Goal: Information Seeking & Learning: Check status

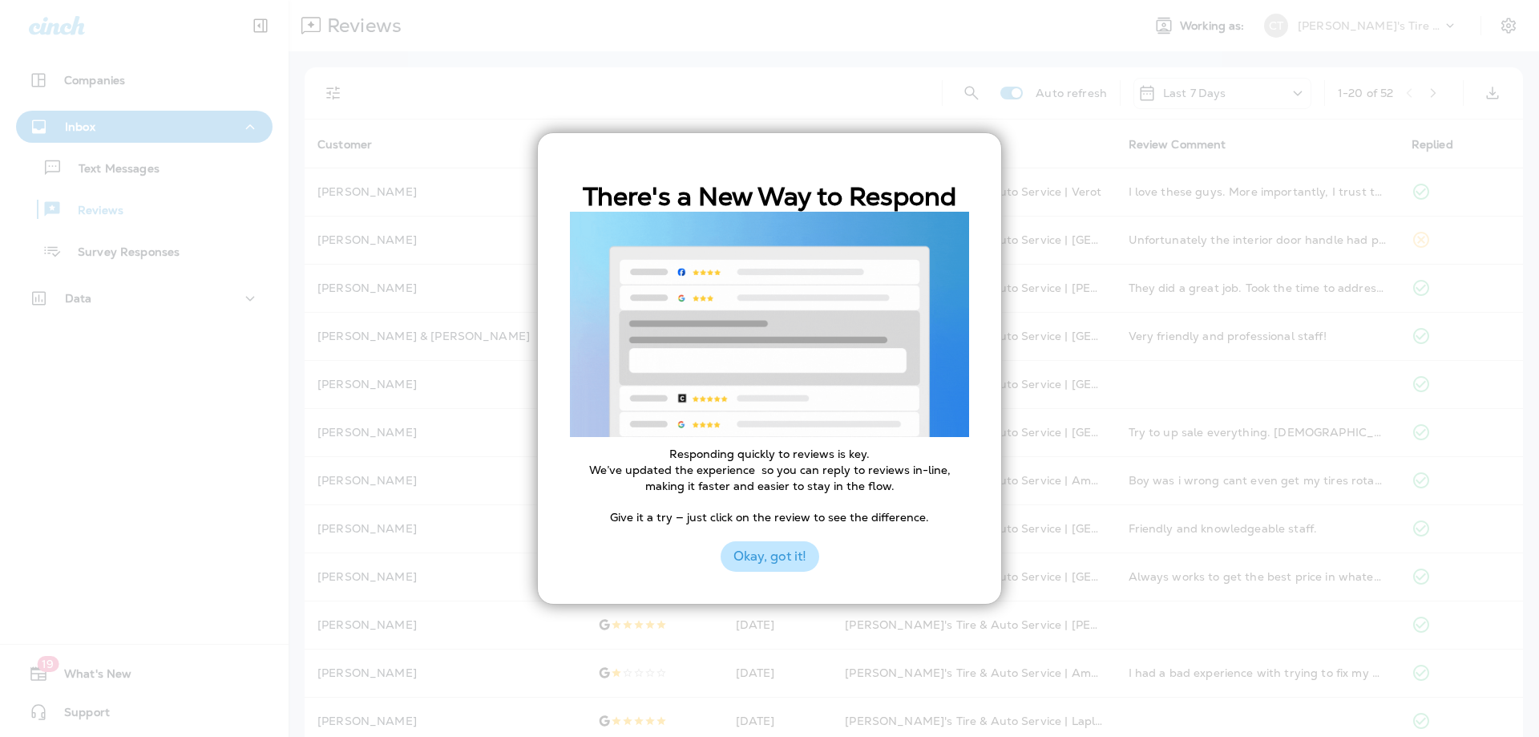
click at [790, 559] on button "Okay, got it!" at bounding box center [770, 556] width 99 height 30
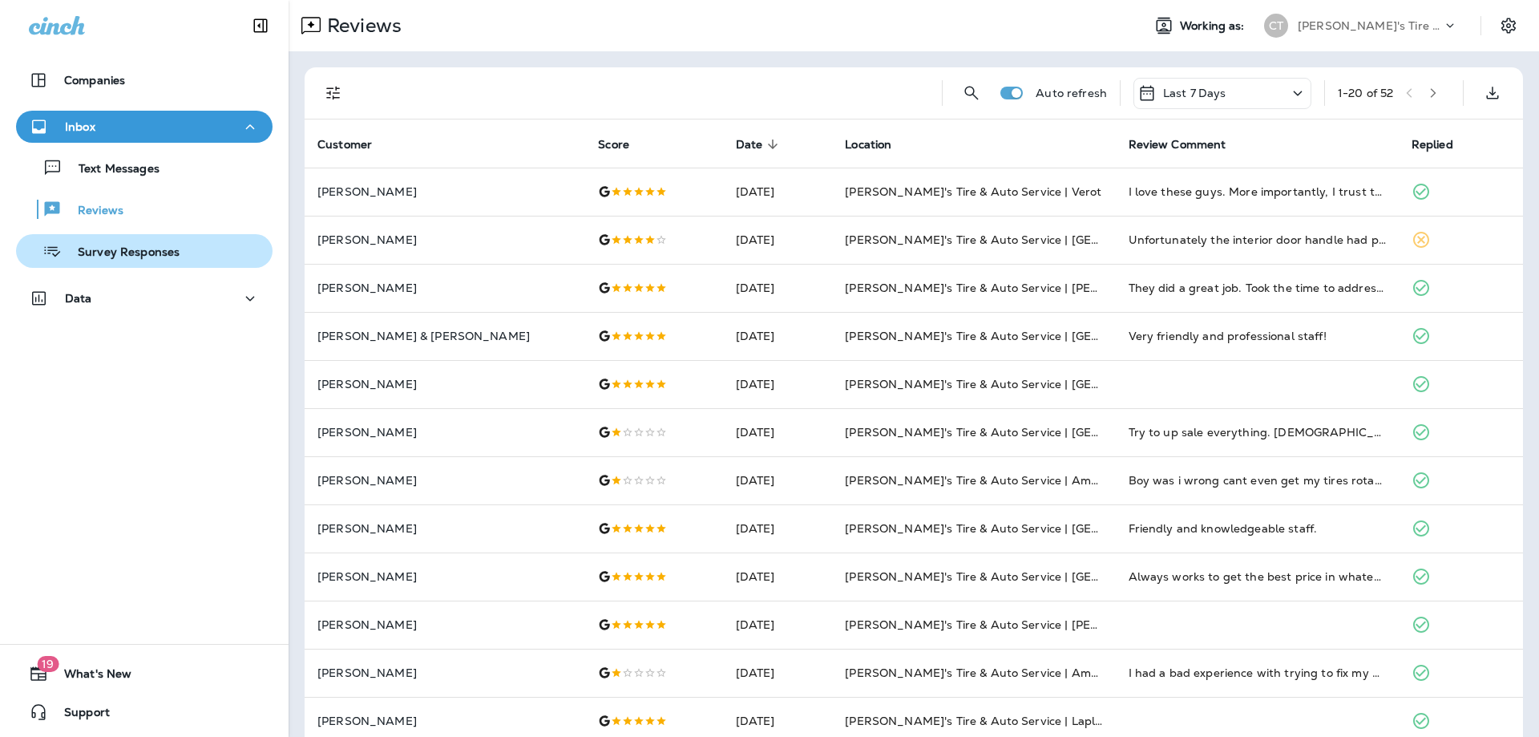
click at [119, 247] on p "Survey Responses" at bounding box center [121, 252] width 118 height 15
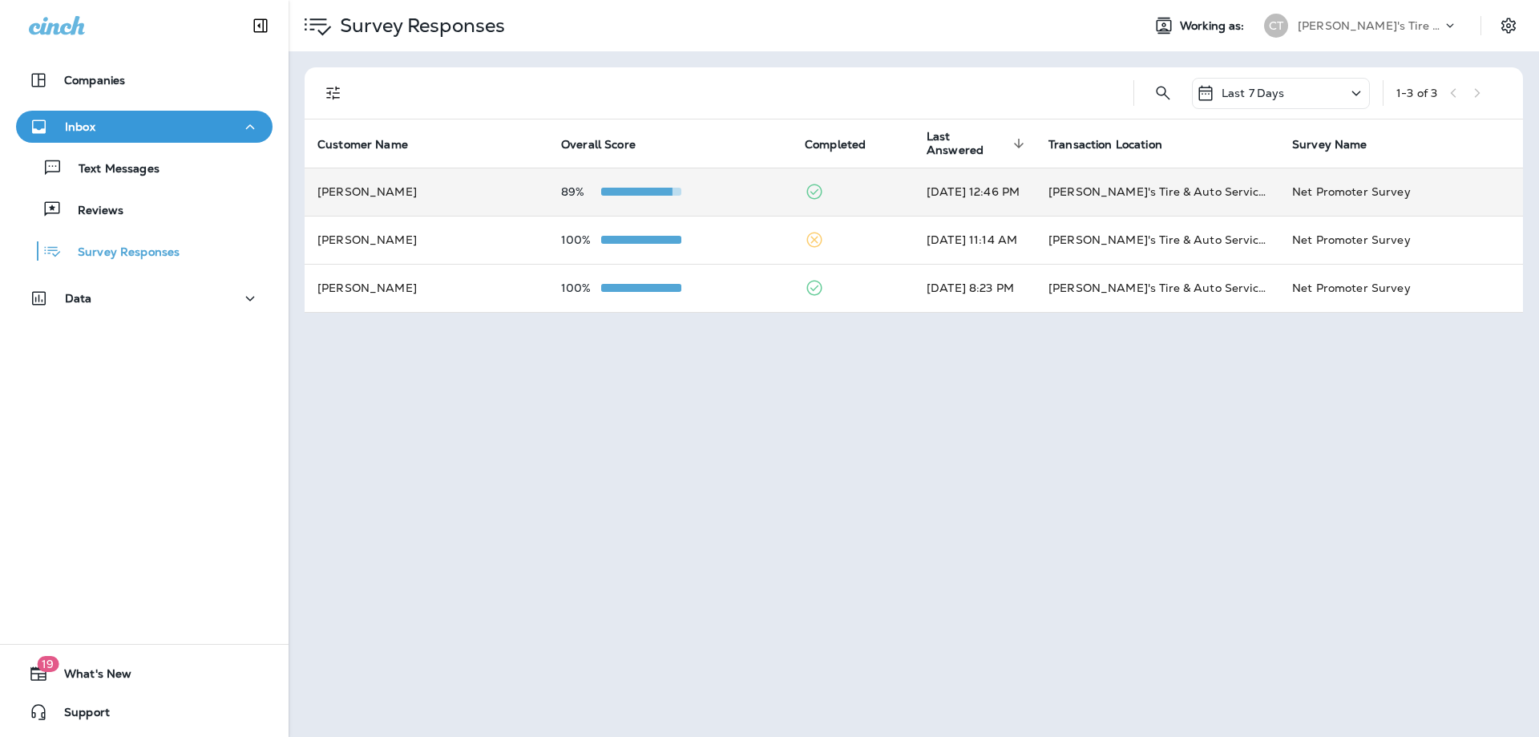
click at [864, 197] on td at bounding box center [853, 192] width 122 height 48
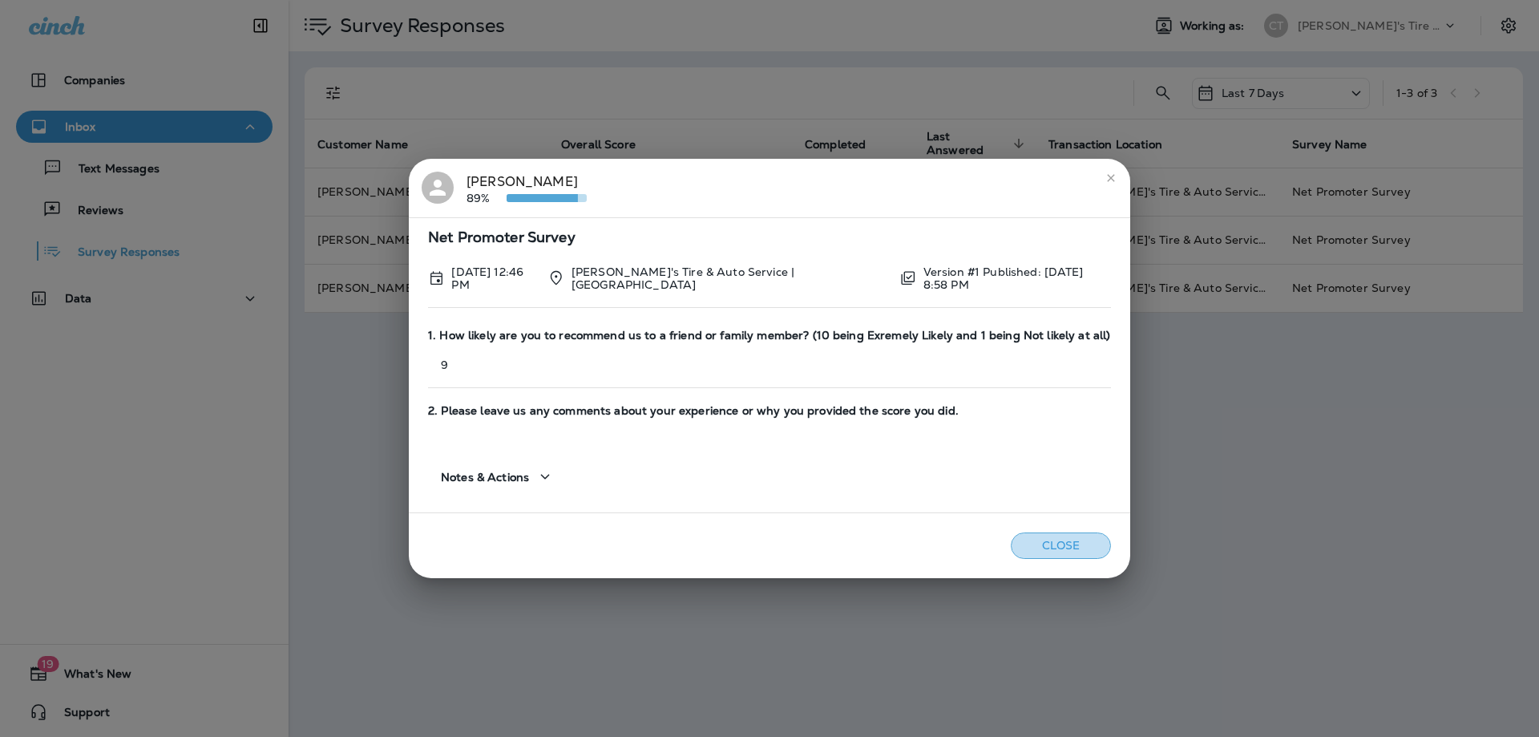
click at [1054, 550] on button "Close" at bounding box center [1061, 545] width 100 height 26
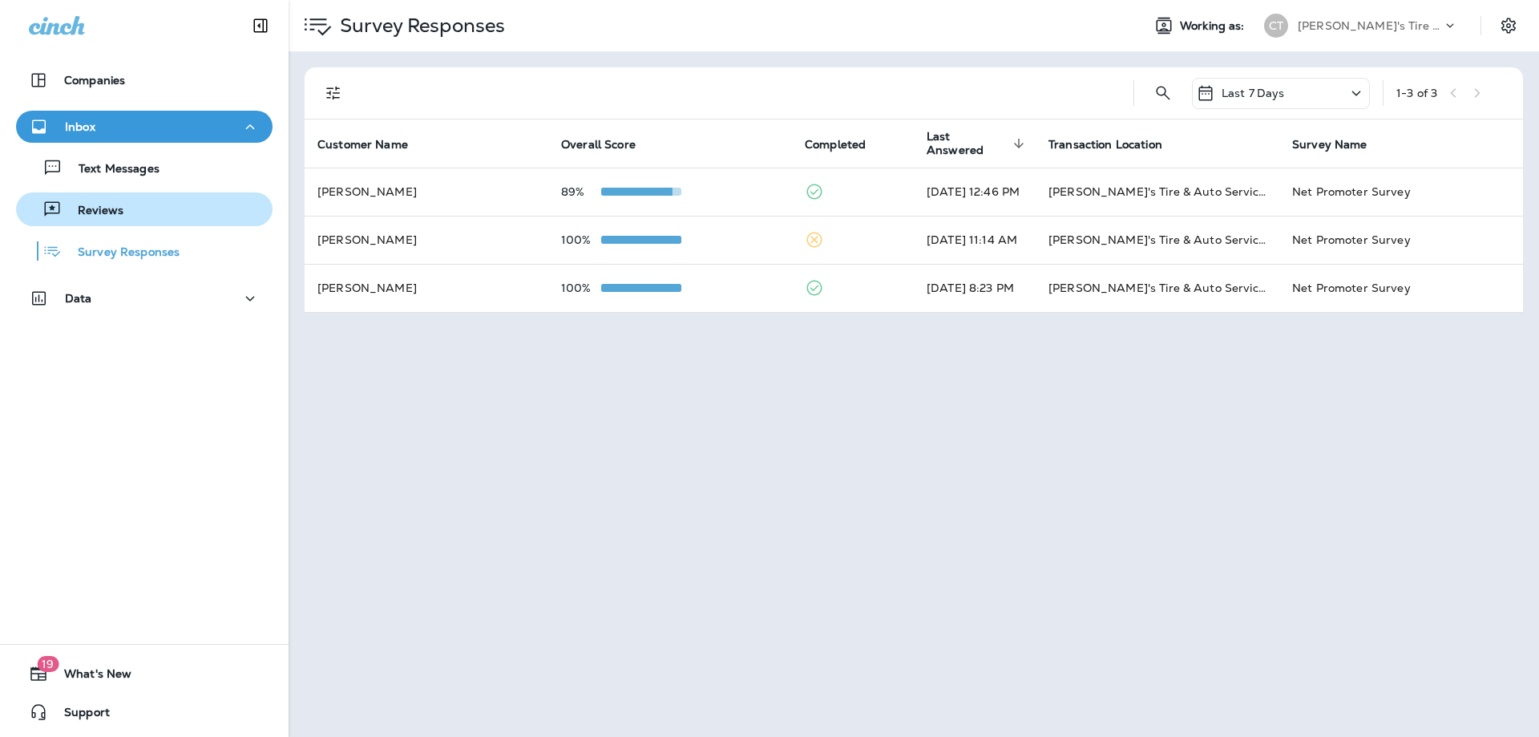
click at [99, 219] on div "Reviews" at bounding box center [72, 209] width 101 height 24
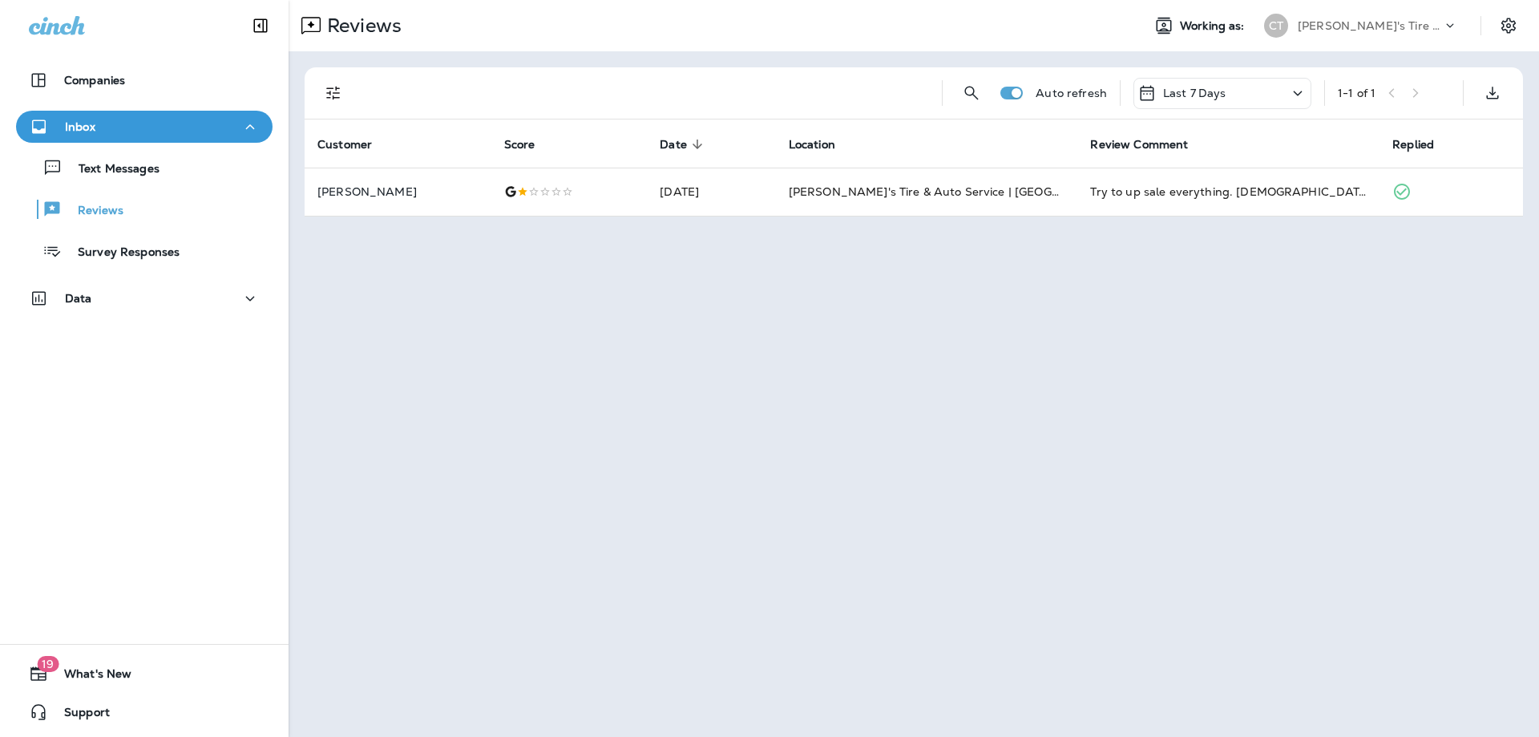
click at [1304, 100] on icon at bounding box center [1297, 93] width 19 height 20
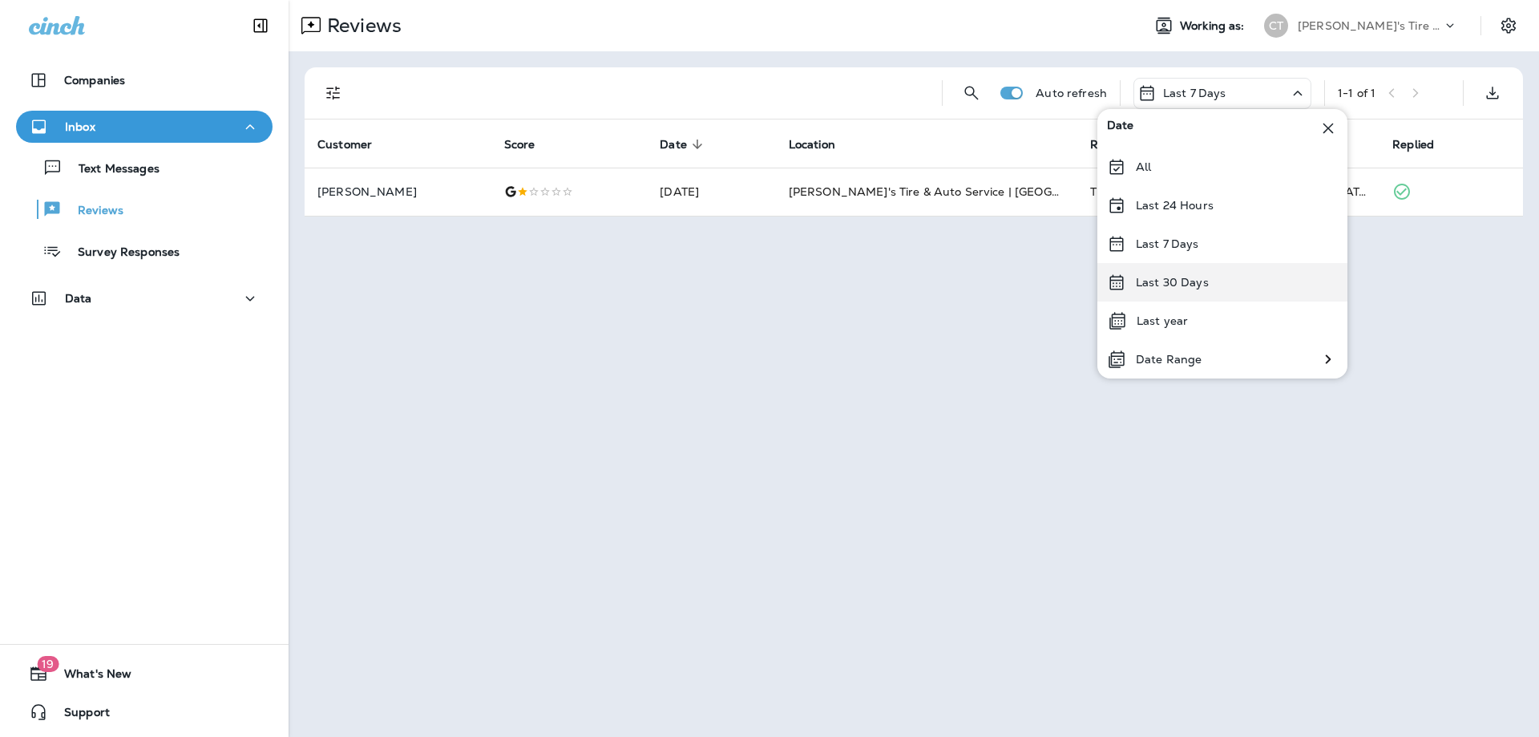
click at [1205, 277] on p "Last 30 Days" at bounding box center [1172, 282] width 73 height 13
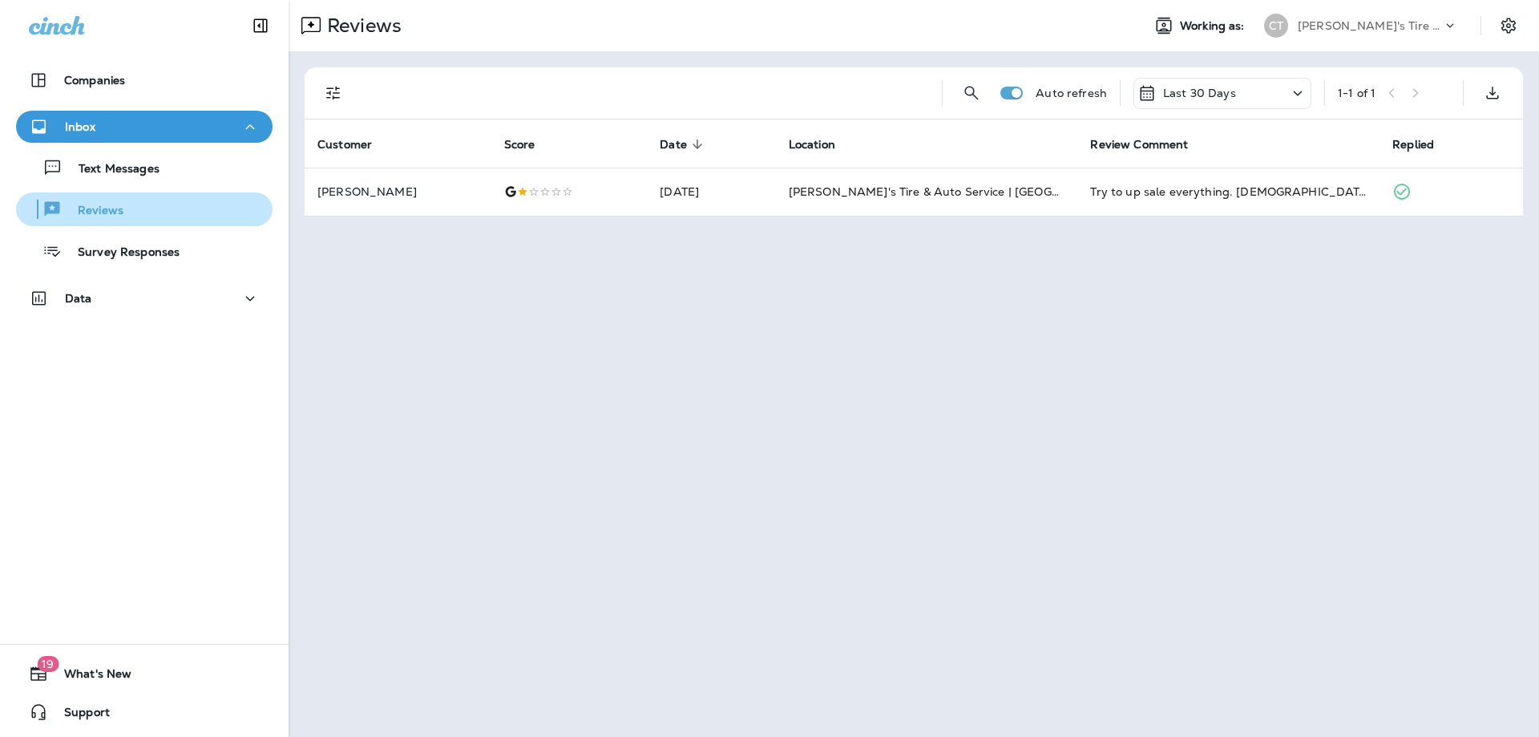
click at [112, 221] on button "Reviews" at bounding box center [144, 209] width 257 height 34
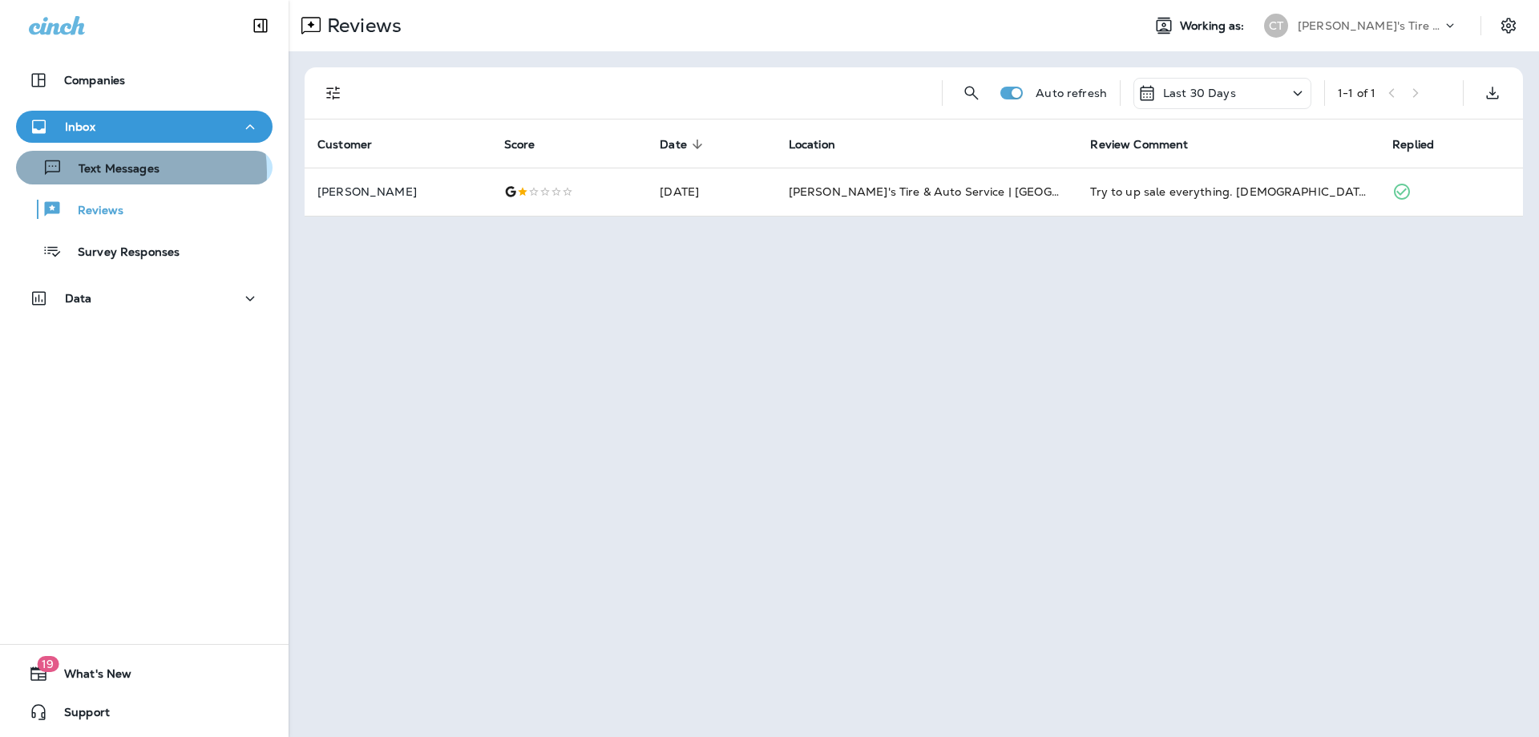
click at [115, 172] on p "Text Messages" at bounding box center [111, 169] width 97 height 15
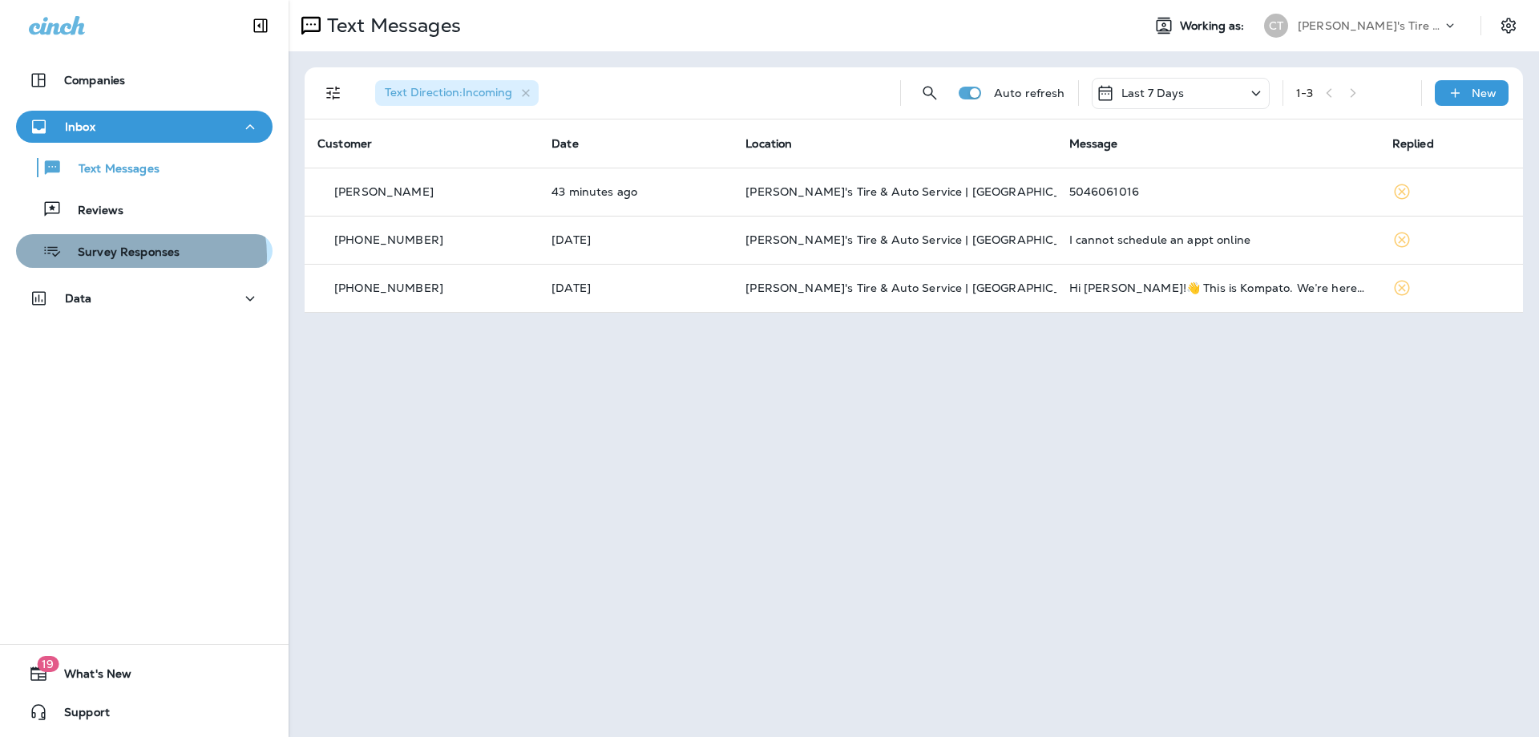
click at [135, 256] on p "Survey Responses" at bounding box center [121, 252] width 118 height 15
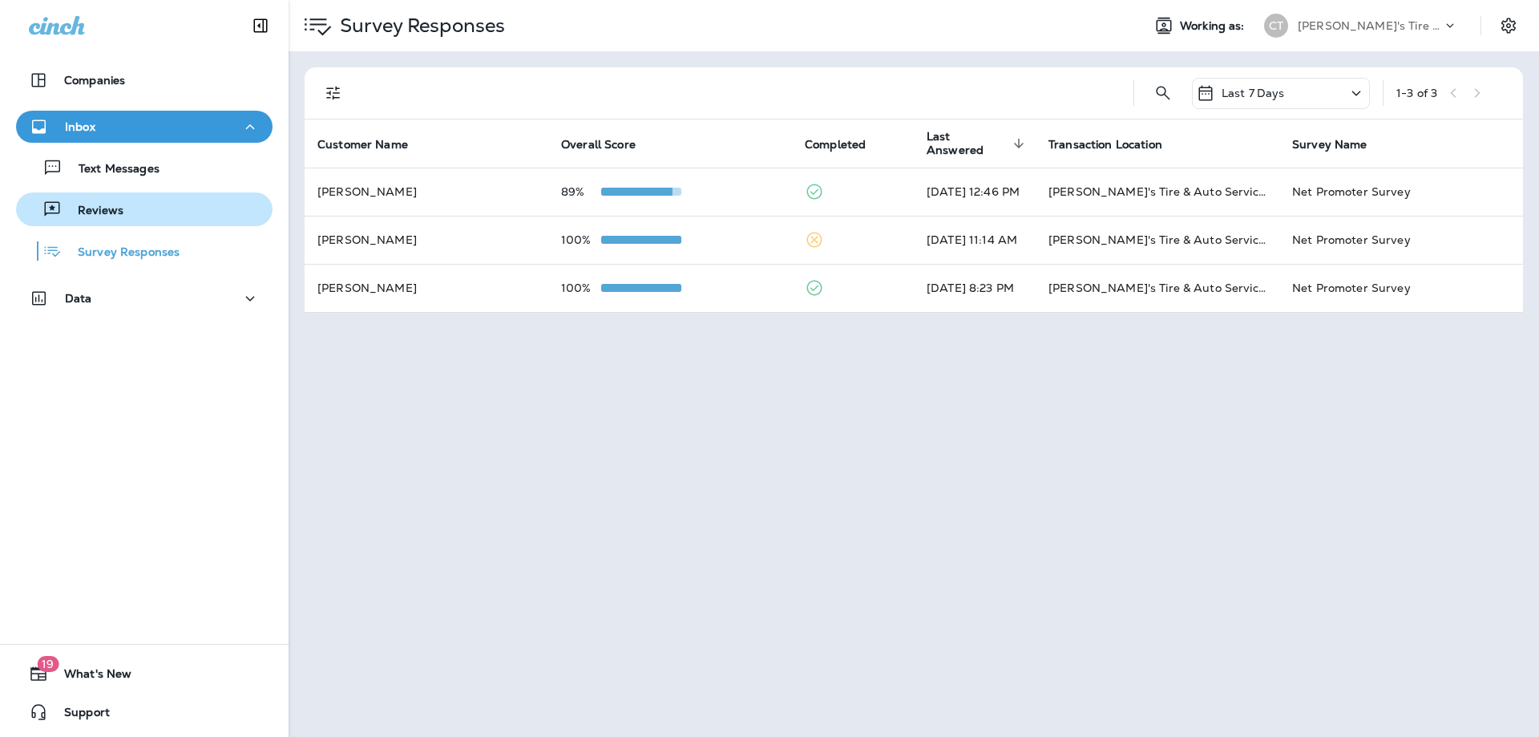
click at [99, 215] on p "Reviews" at bounding box center [93, 211] width 62 height 15
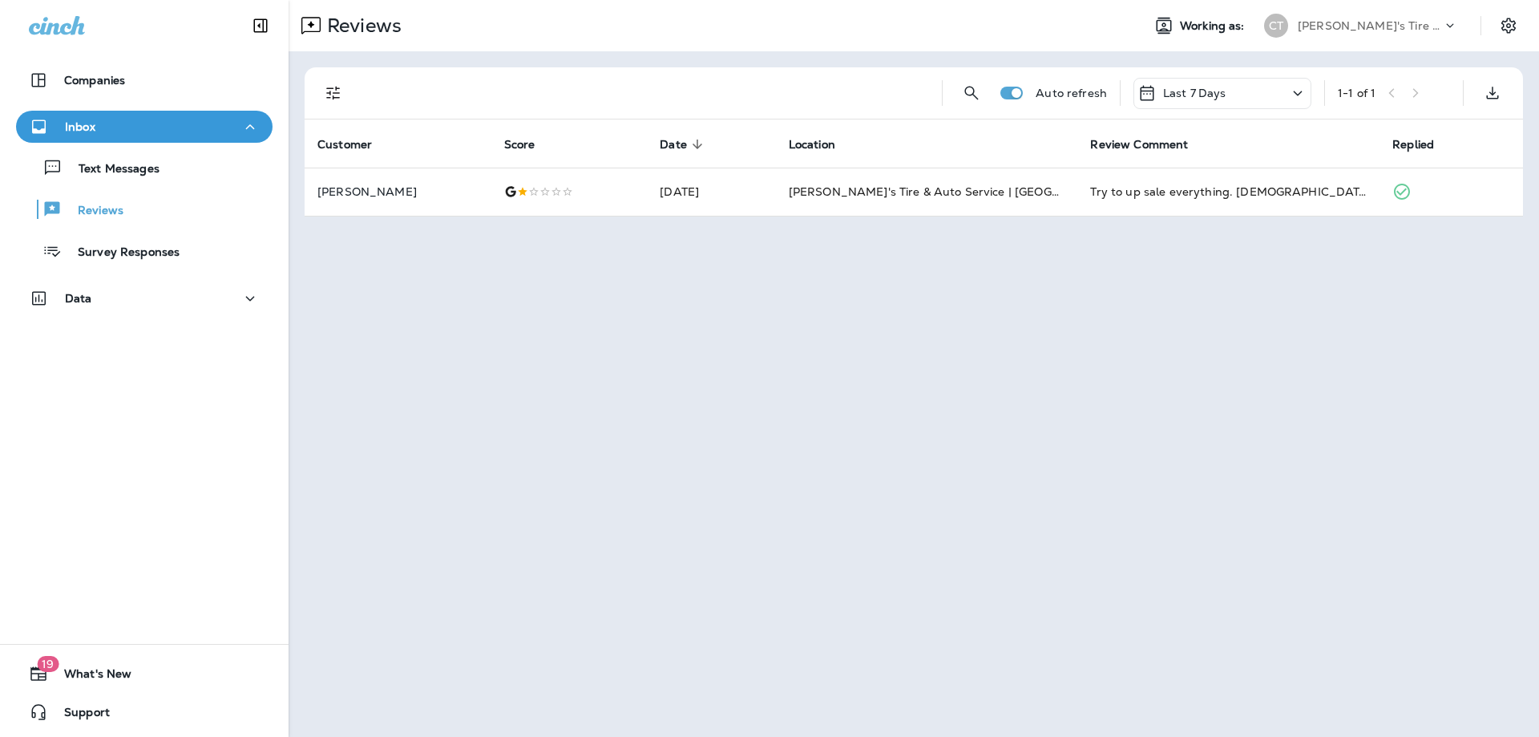
click at [1236, 95] on div "Last 7 Days" at bounding box center [1223, 93] width 178 height 31
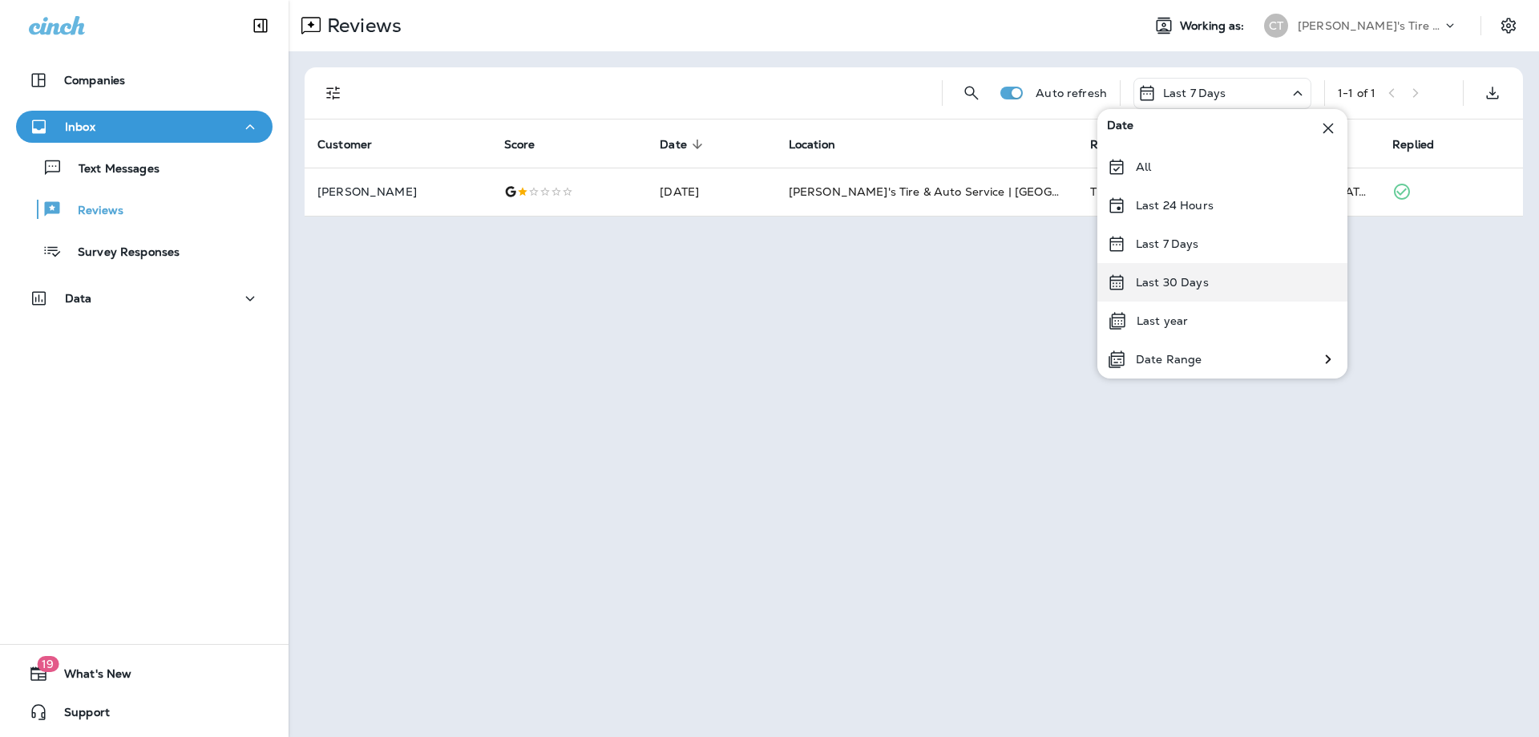
click at [1184, 276] on p "Last 30 Days" at bounding box center [1172, 282] width 73 height 13
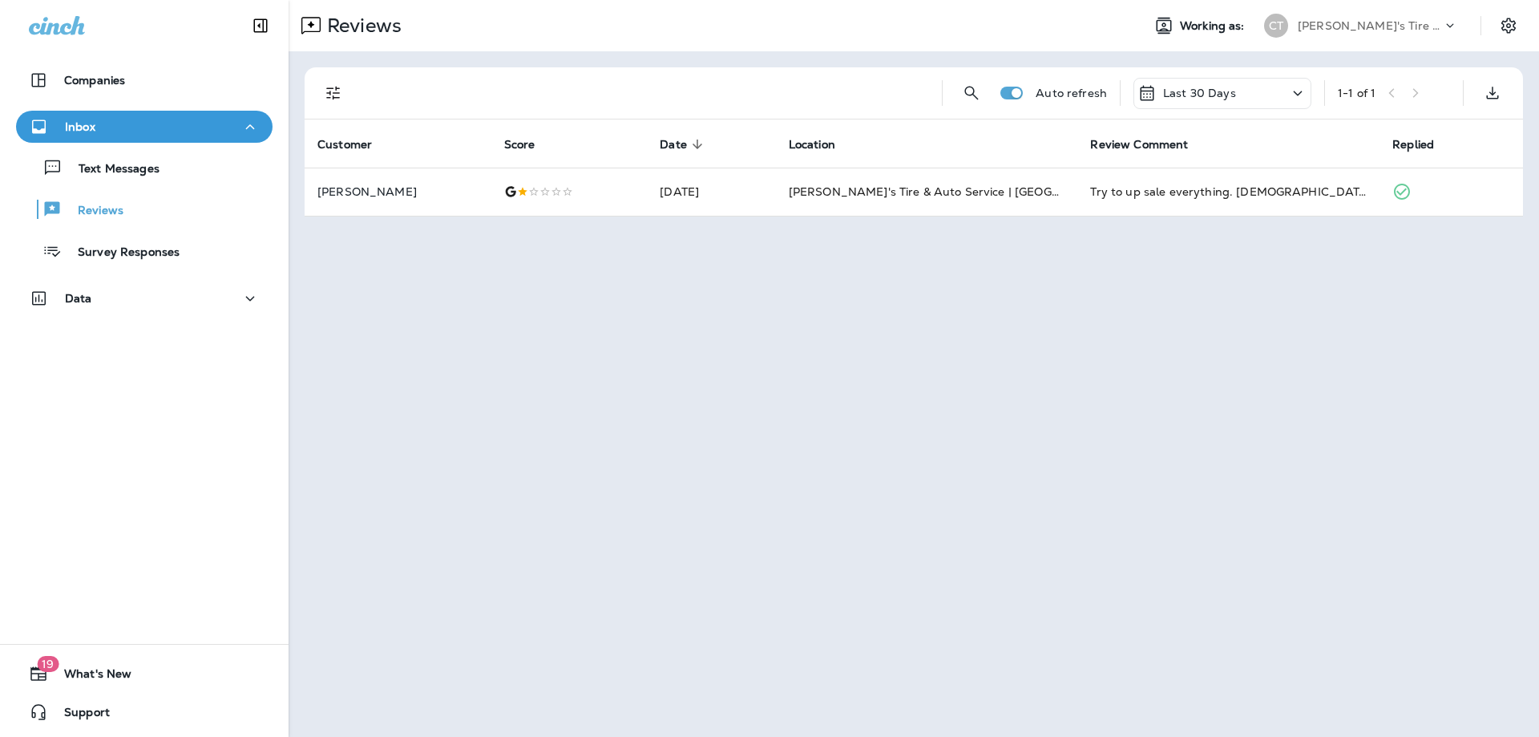
click at [1208, 95] on p "Last 30 Days" at bounding box center [1199, 93] width 73 height 13
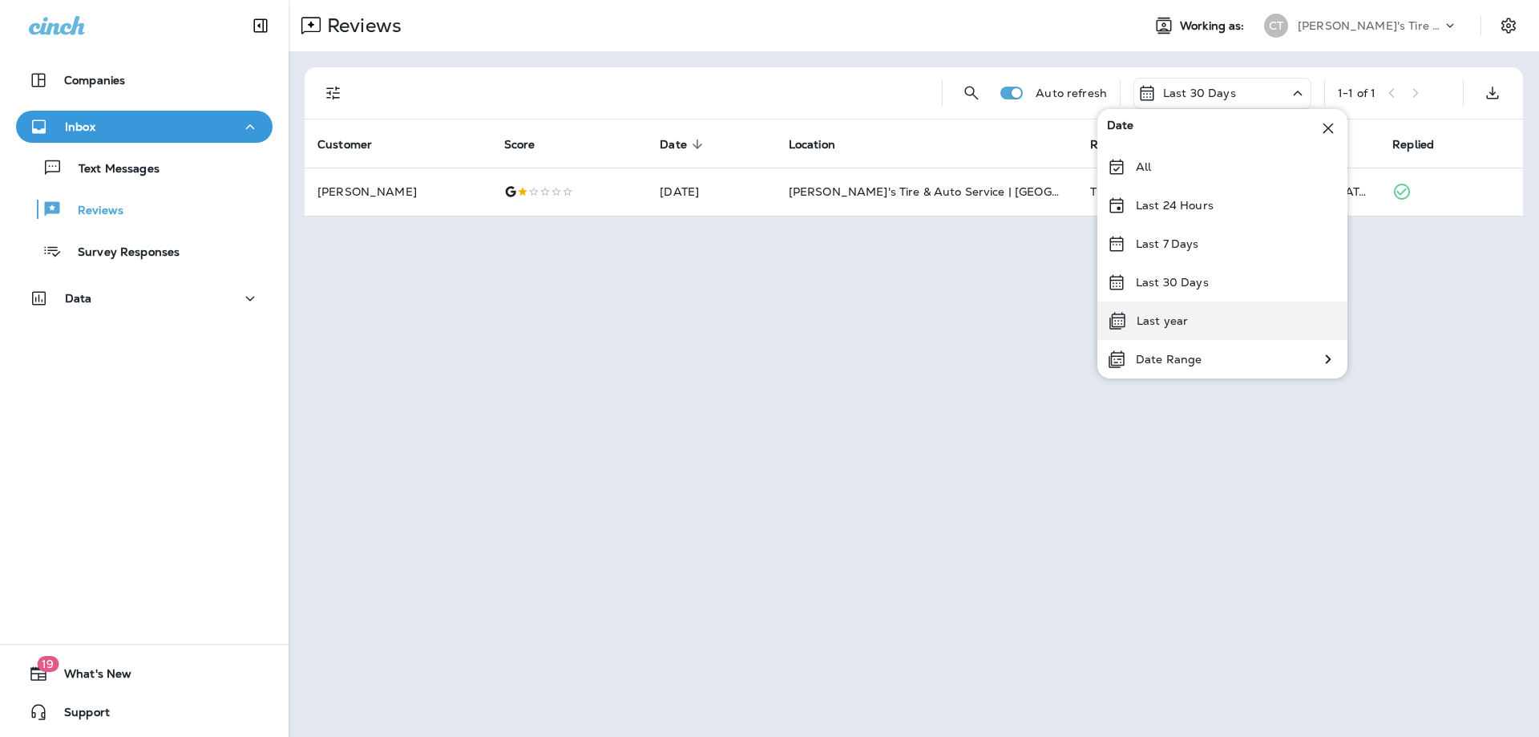
click at [1163, 330] on div "Last year" at bounding box center [1223, 320] width 250 height 38
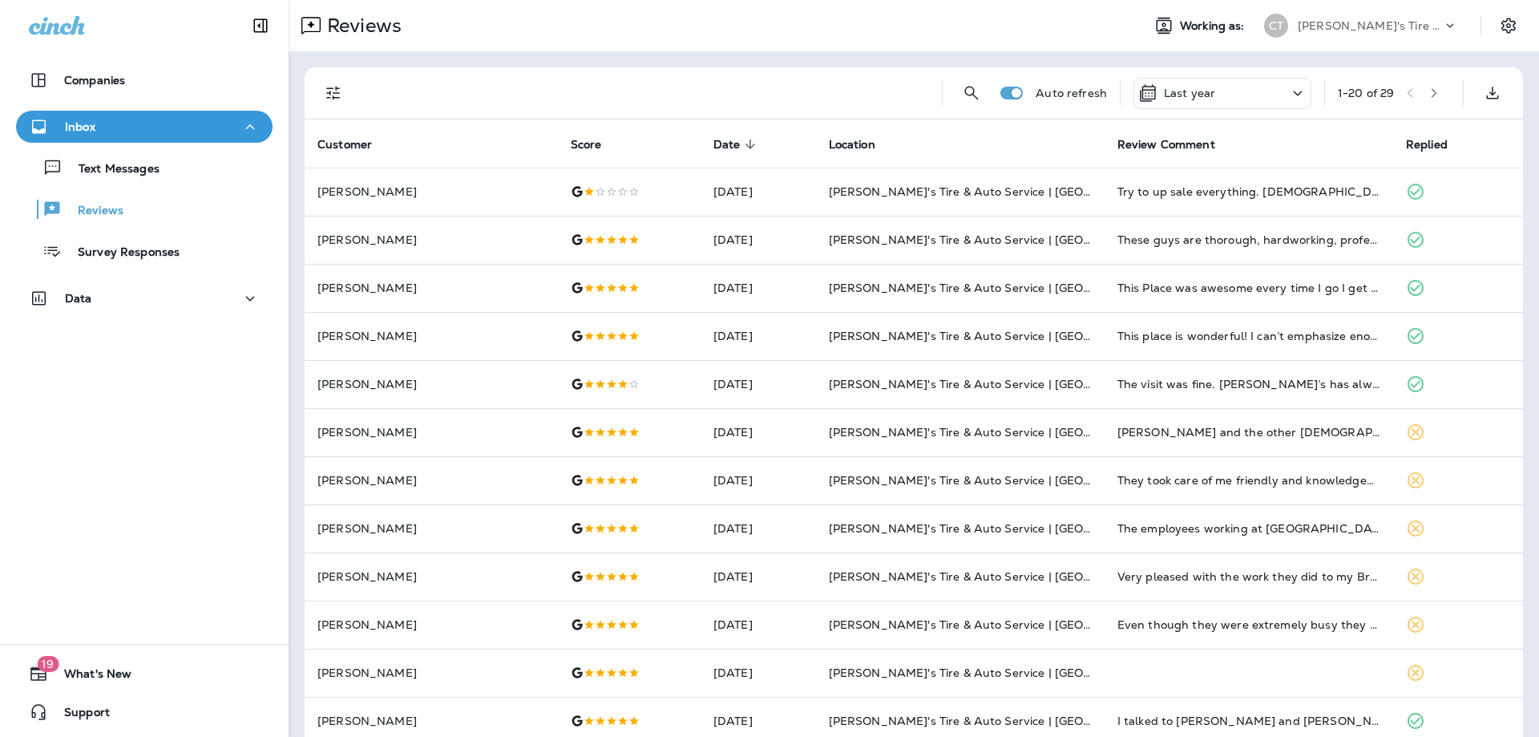
click at [1188, 96] on p "Last year" at bounding box center [1189, 93] width 51 height 13
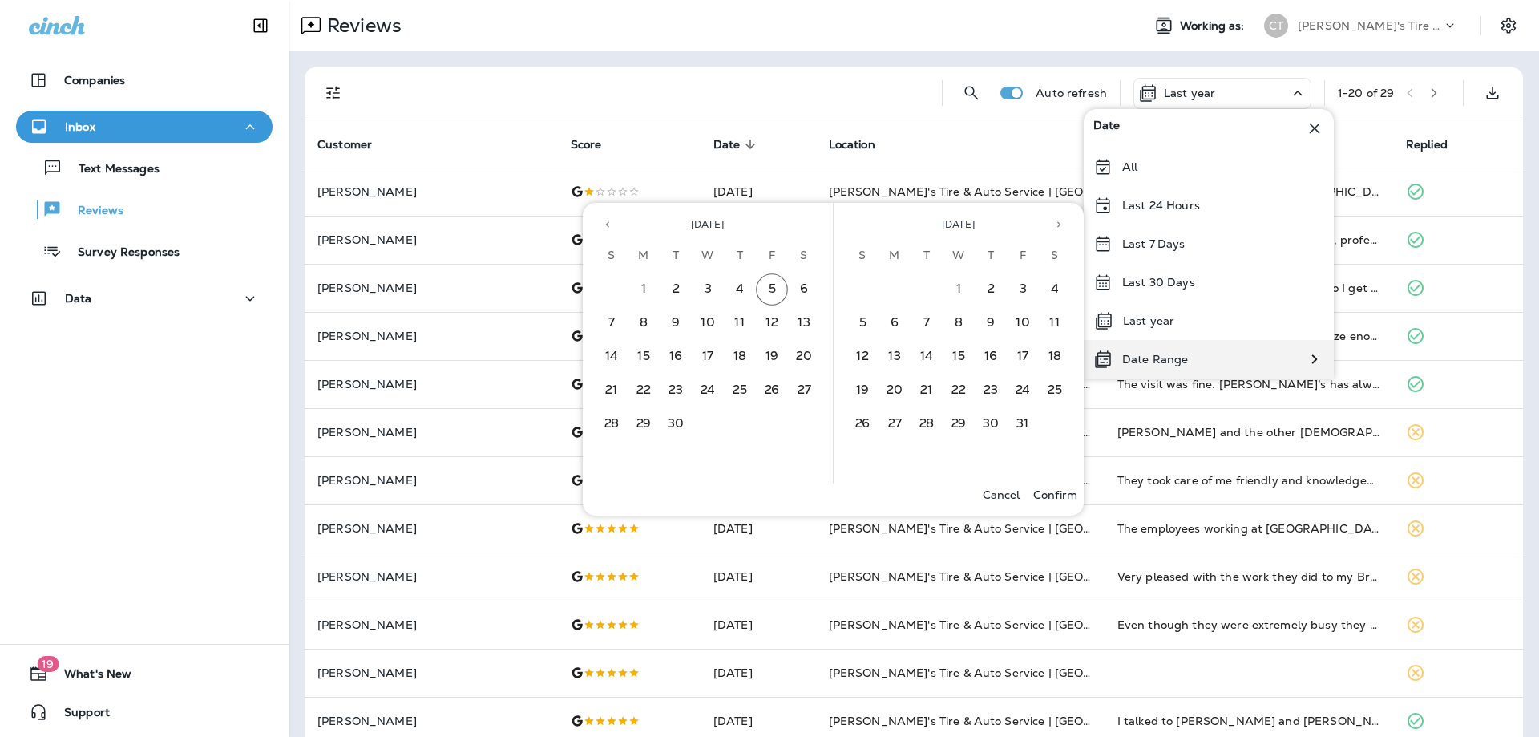
click at [1161, 362] on p "Date Range" at bounding box center [1155, 359] width 66 height 13
click at [777, 285] on button "5" at bounding box center [772, 289] width 32 height 32
click at [601, 228] on button "Previous month" at bounding box center [608, 224] width 24 height 24
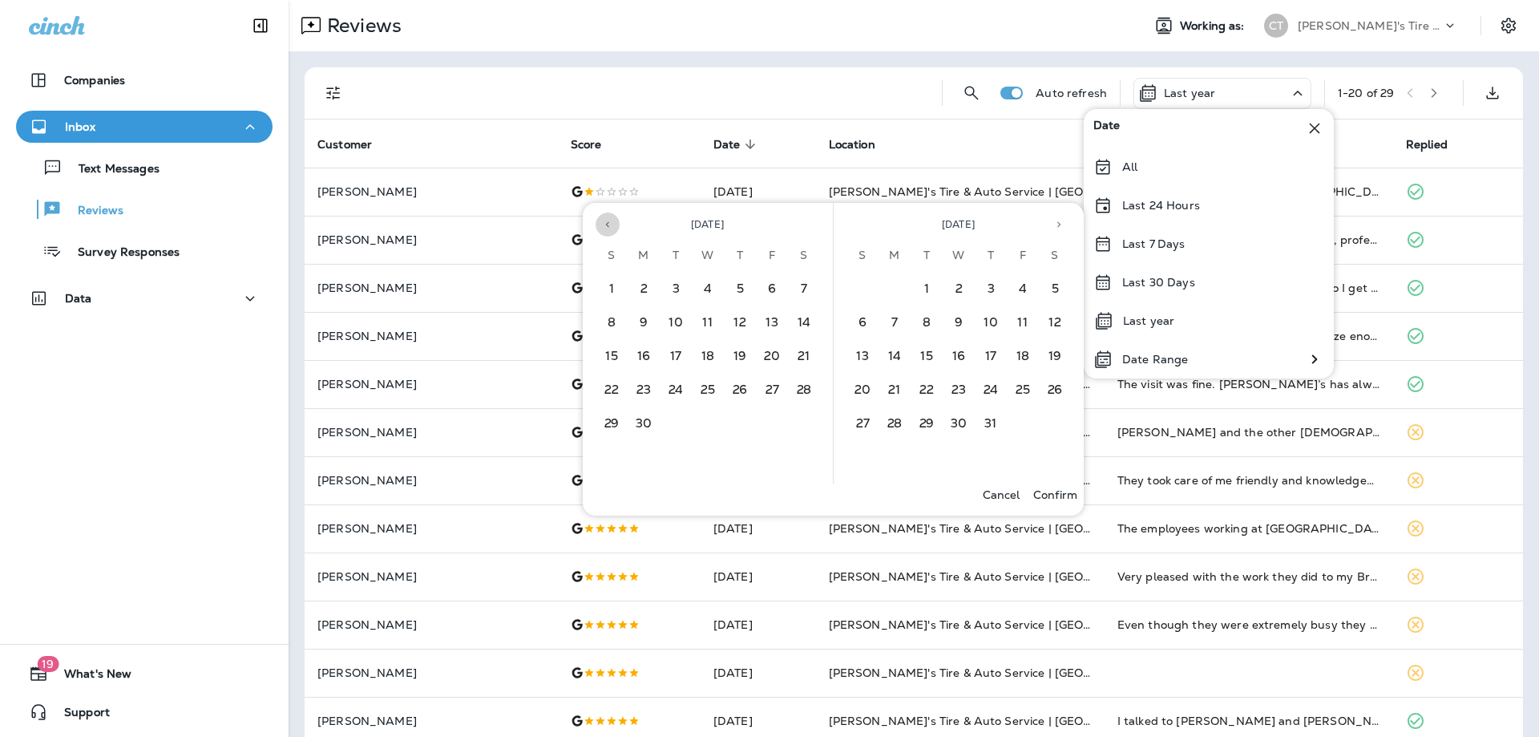
click at [601, 228] on button "Previous month" at bounding box center [608, 224] width 24 height 24
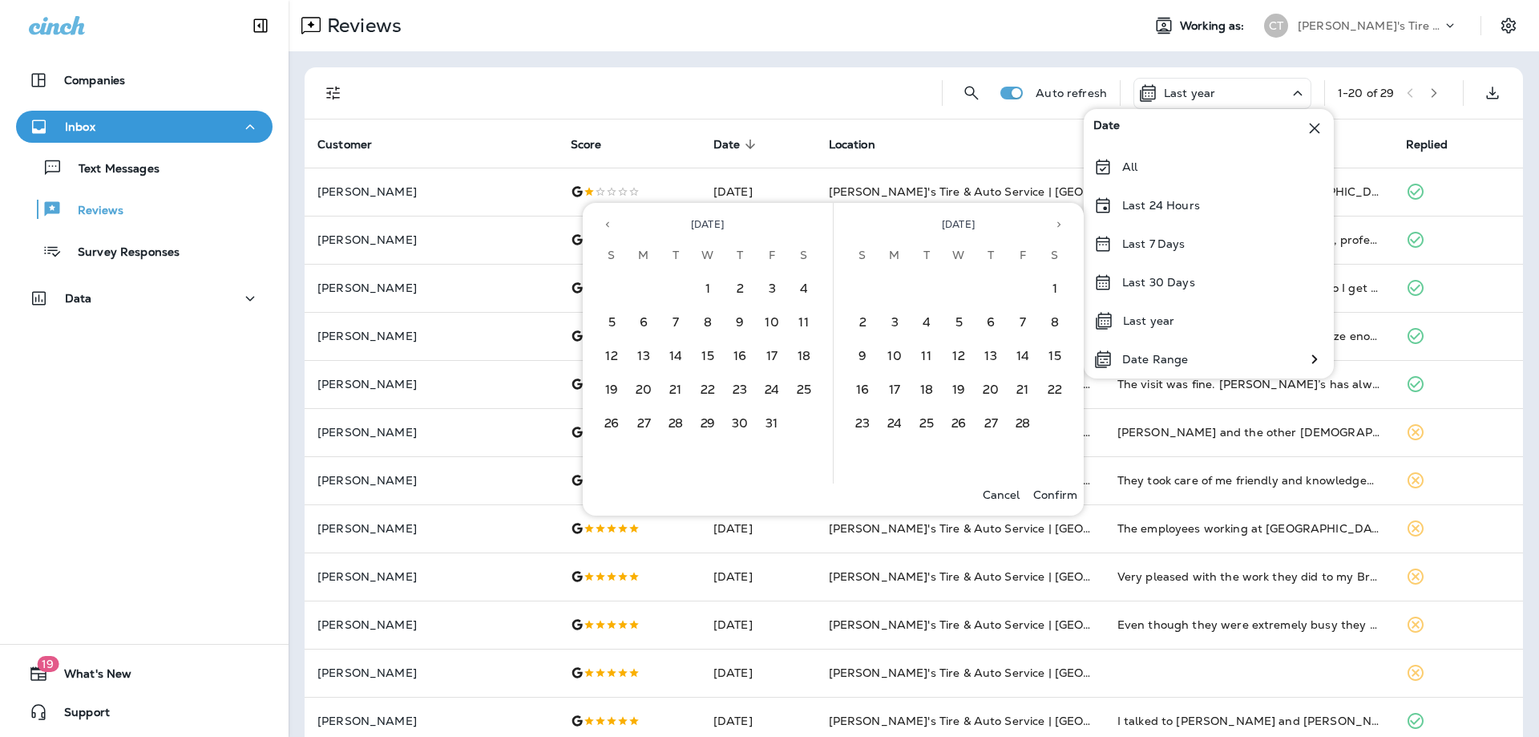
click at [601, 228] on button "Previous month" at bounding box center [608, 224] width 24 height 24
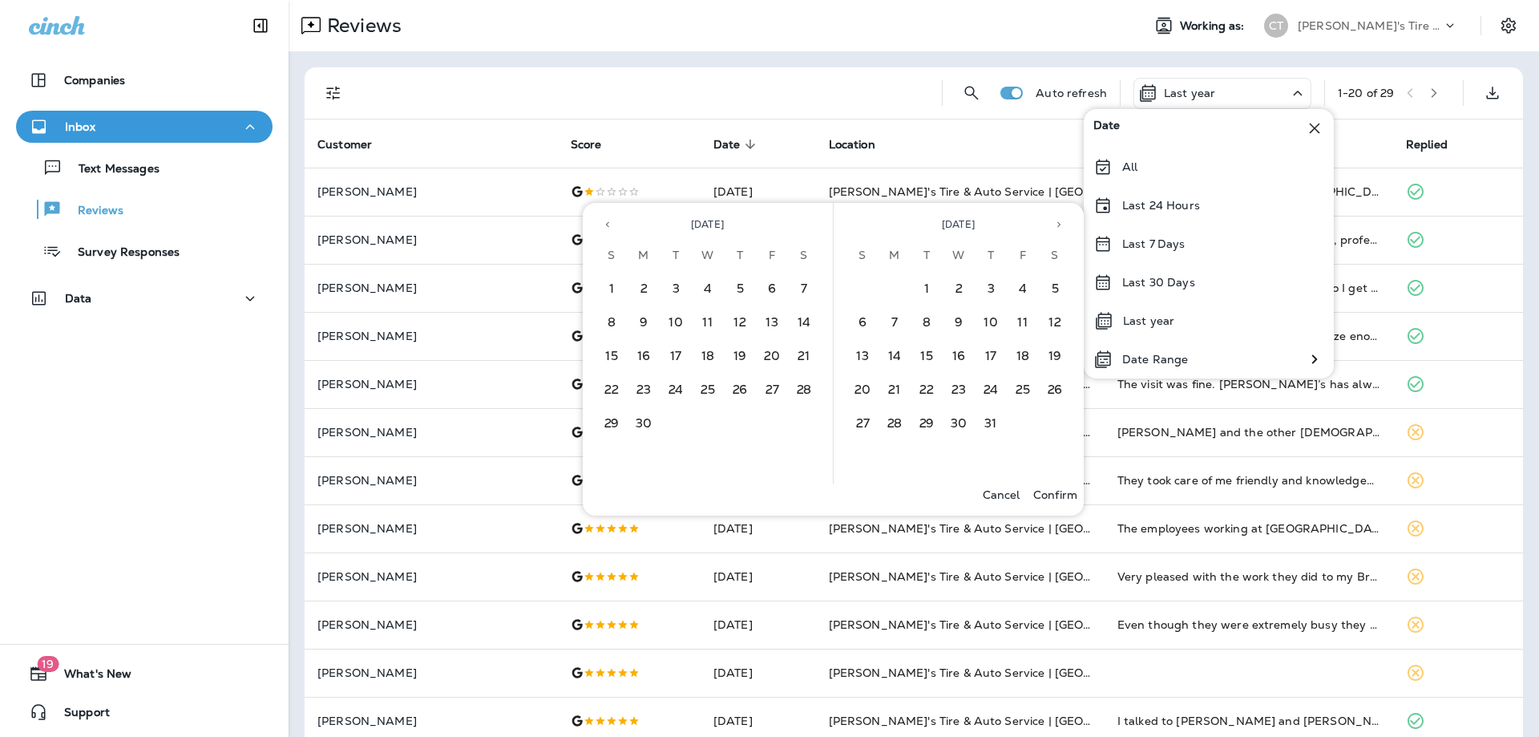
click at [601, 228] on button "Previous month" at bounding box center [608, 224] width 24 height 24
click at [700, 323] on button "5" at bounding box center [708, 323] width 32 height 32
click at [780, 83] on div at bounding box center [645, 92] width 567 height 51
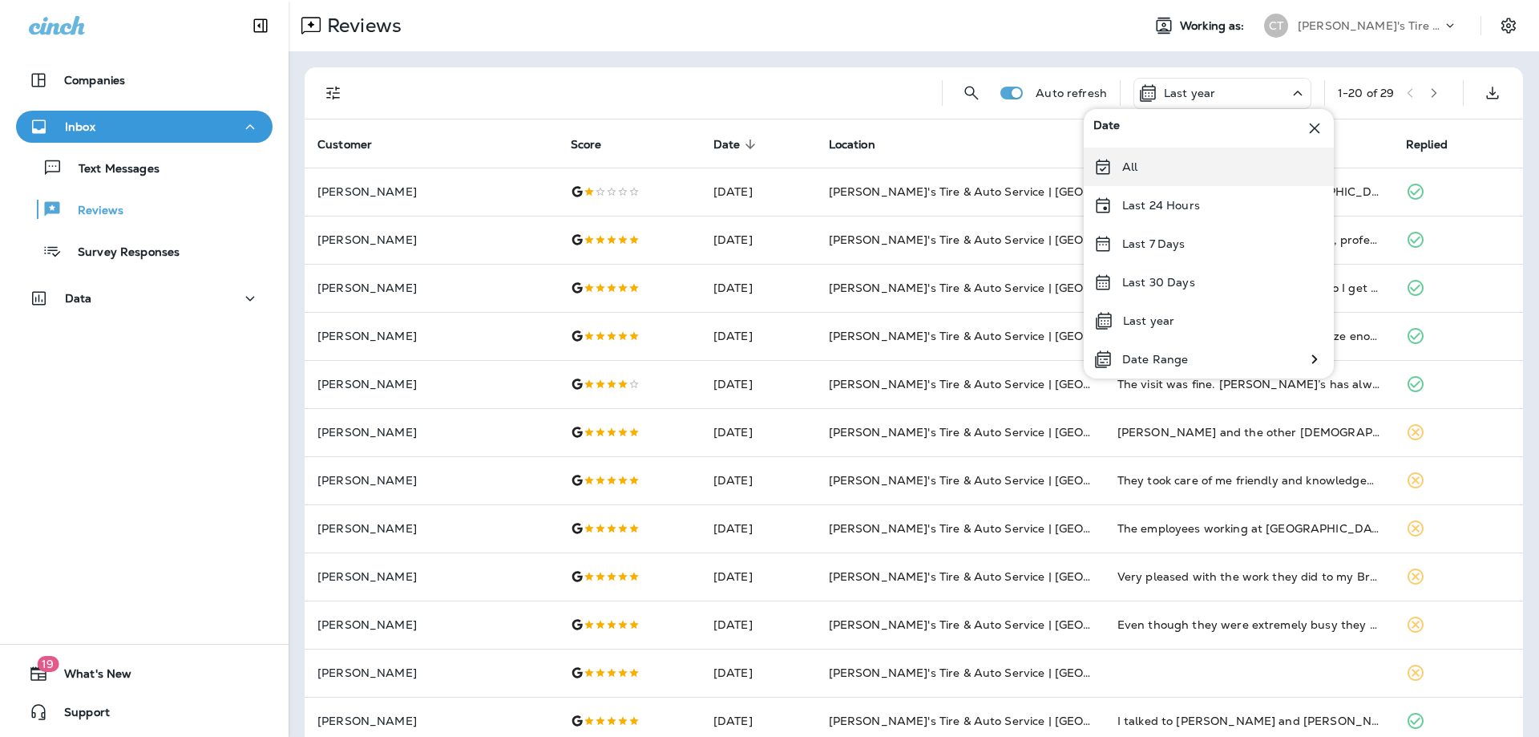
click at [1128, 163] on p "All" at bounding box center [1129, 166] width 15 height 13
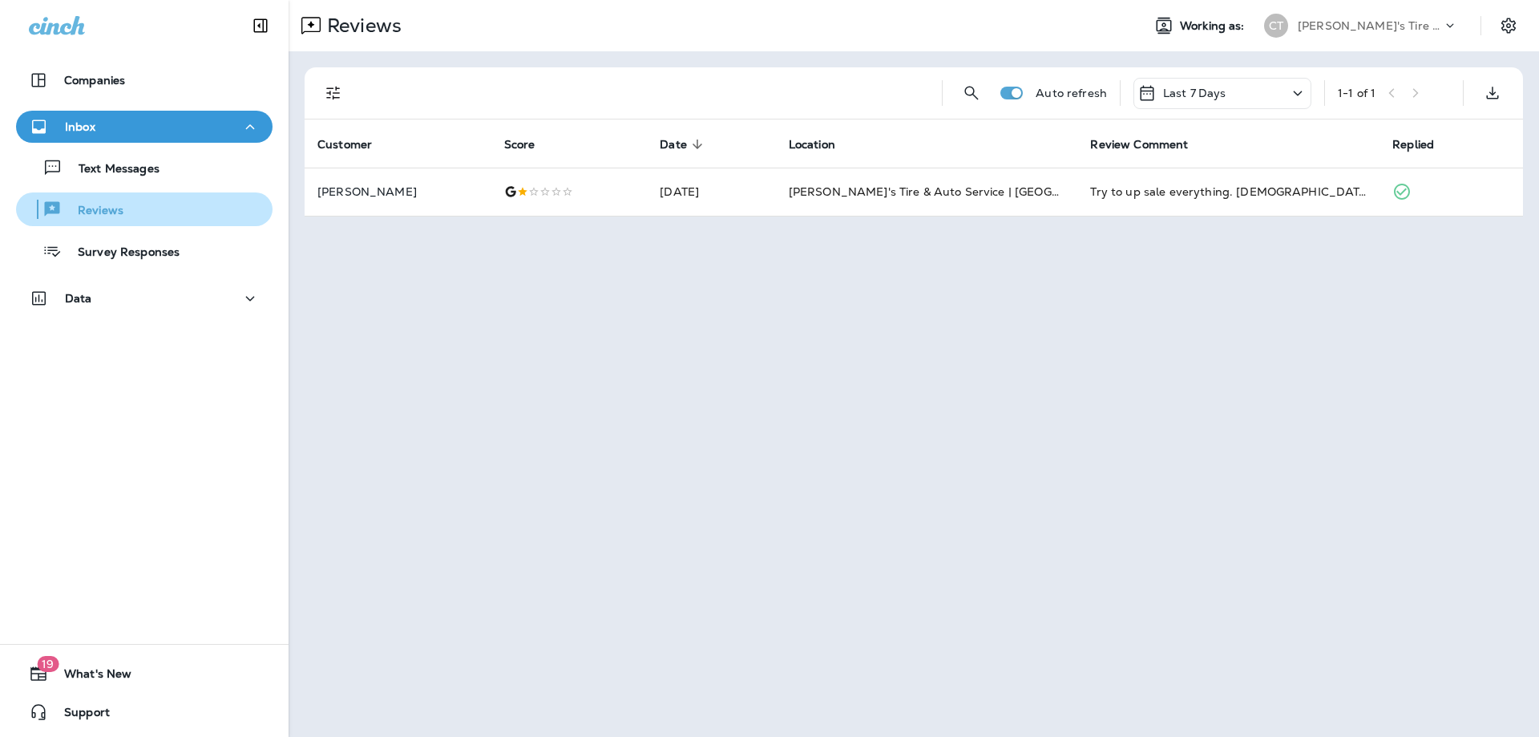
click at [119, 220] on div "Reviews" at bounding box center [72, 209] width 101 height 24
click at [1251, 102] on div "Last 7 Days" at bounding box center [1223, 93] width 178 height 31
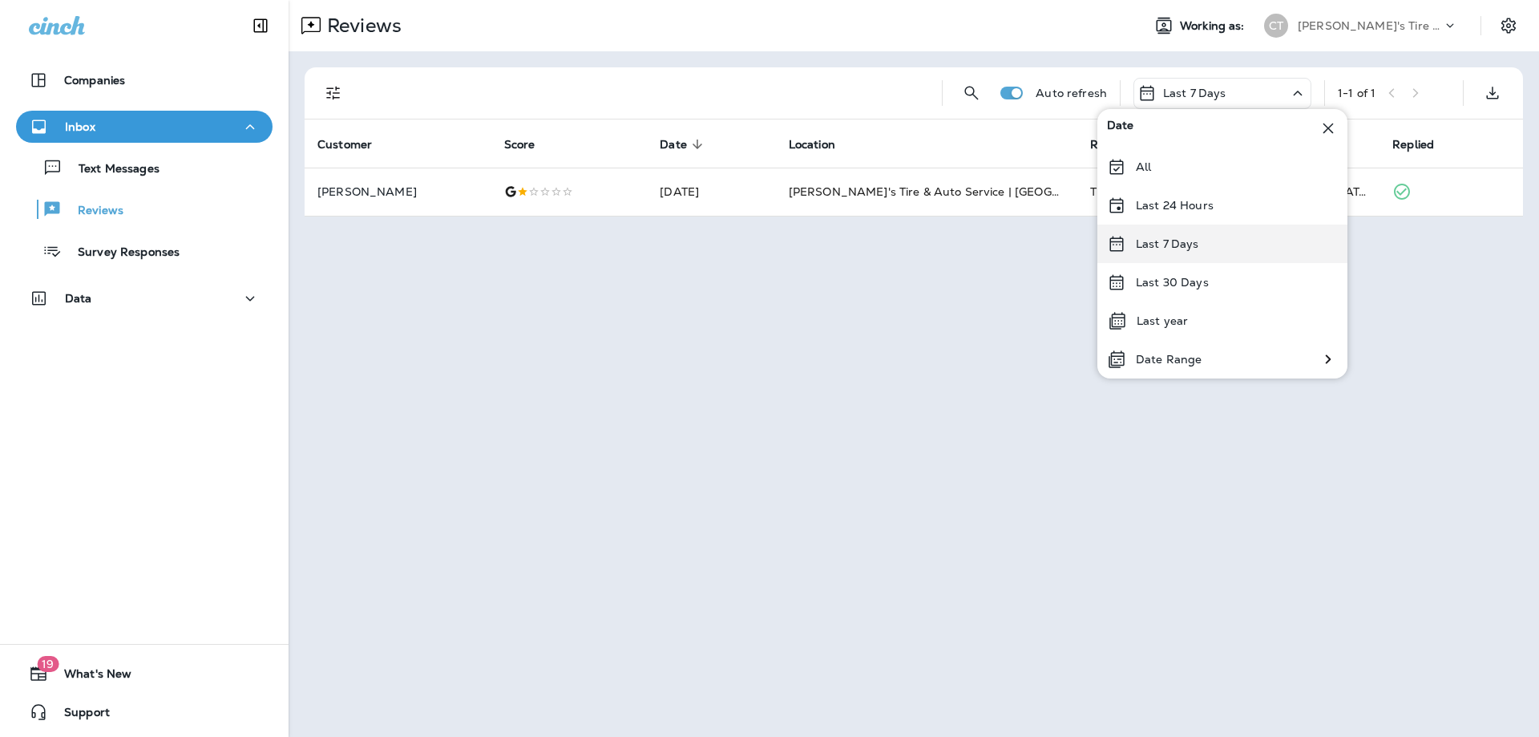
click at [1201, 243] on div "Last 7 Days" at bounding box center [1223, 243] width 250 height 38
